Goal: Task Accomplishment & Management: Complete application form

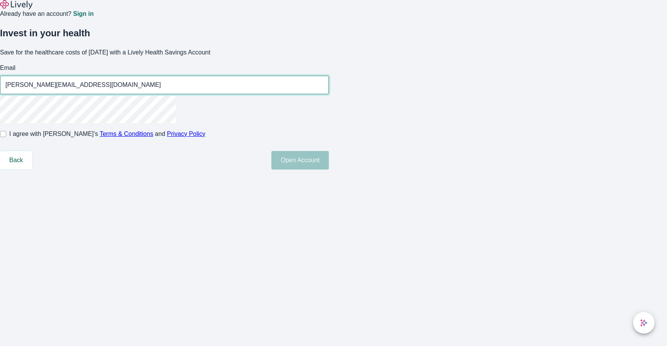
type input "[PERSON_NAME][EMAIL_ADDRESS][DOMAIN_NAME]"
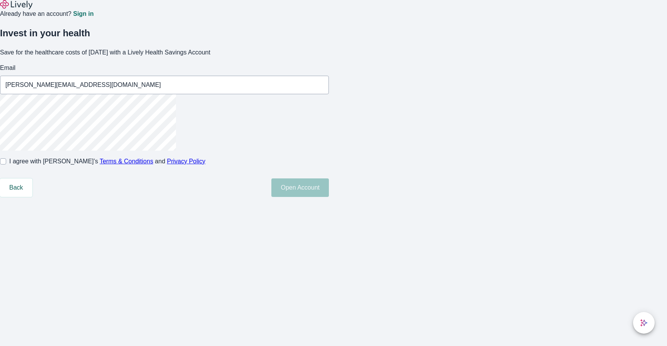
click at [6, 164] on input "I agree with Lively’s Terms & Conditions and Privacy Policy" at bounding box center [3, 161] width 6 height 6
checkbox input "true"
click at [273, 93] on input "[PERSON_NAME][EMAIL_ADDRESS][DOMAIN_NAME]" at bounding box center [164, 84] width 329 height 15
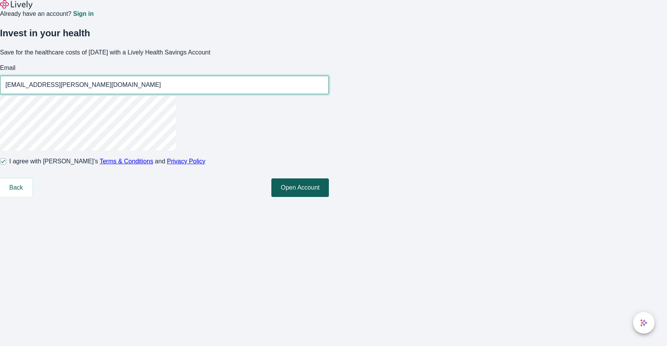
type input "[EMAIL_ADDRESS][PERSON_NAME][DOMAIN_NAME]"
click at [329, 197] on button "Open Account" at bounding box center [300, 187] width 58 height 19
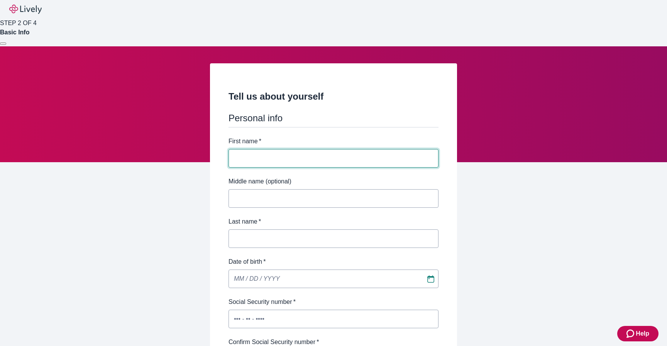
click at [3, 44] on div at bounding box center [3, 44] width 0 height 0
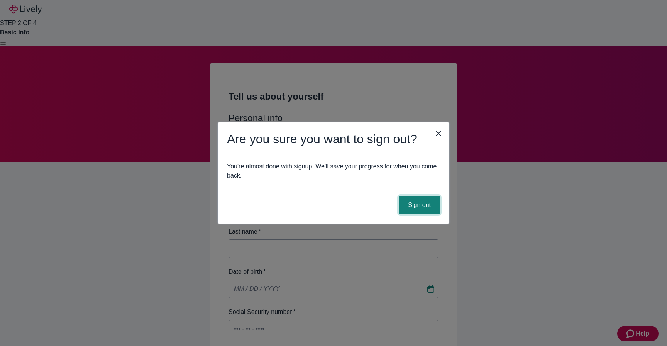
click at [431, 210] on button "Sign out" at bounding box center [419, 205] width 41 height 19
